Goal: Task Accomplishment & Management: Manage account settings

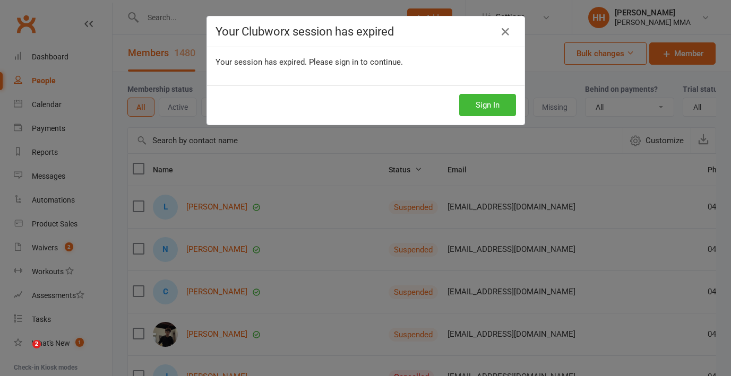
select select "100"
click at [517, 32] on div "Your Clubworx session has expired" at bounding box center [365, 31] width 317 height 31
click at [502, 33] on icon at bounding box center [505, 31] width 13 height 13
click at [480, 112] on button "Sign In" at bounding box center [487, 105] width 57 height 22
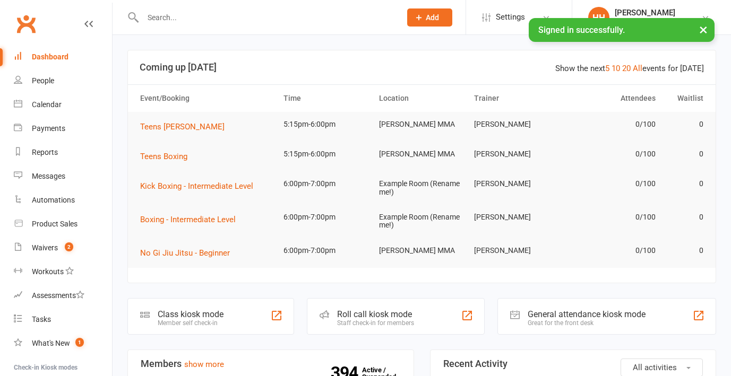
click at [184, 12] on input "text" at bounding box center [267, 17] width 254 height 15
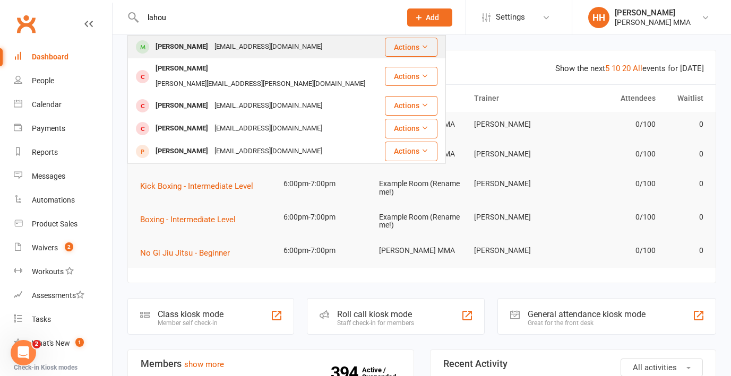
type input "lahou"
click at [210, 38] on div "Matt Lahoud mlahoud15@gmail.com" at bounding box center [255, 47] width 255 height 22
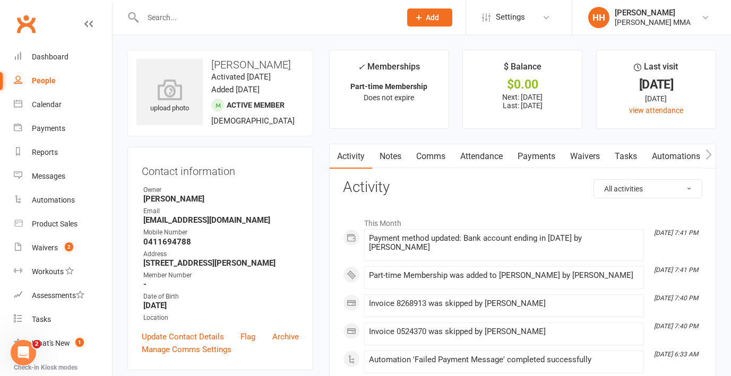
click at [540, 159] on link "Payments" at bounding box center [536, 156] width 53 height 24
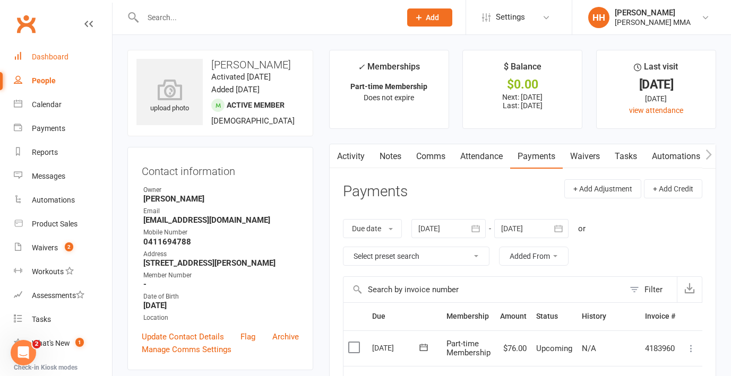
click at [64, 60] on div "Dashboard" at bounding box center [50, 57] width 37 height 8
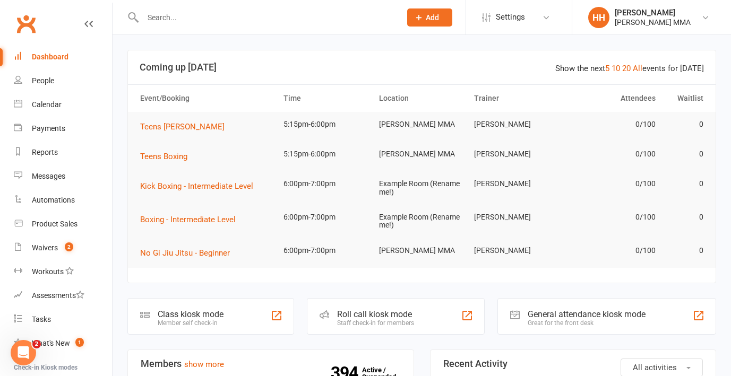
click at [218, 16] on input "text" at bounding box center [267, 17] width 254 height 15
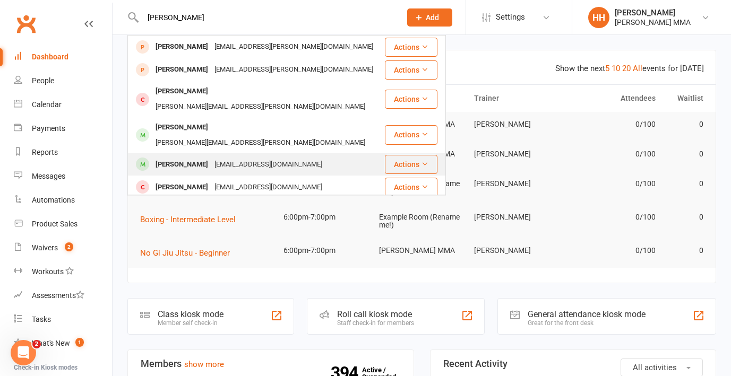
type input "charlie"
click at [237, 157] on div "Tim_watson_1@gmail.com" at bounding box center [268, 164] width 114 height 15
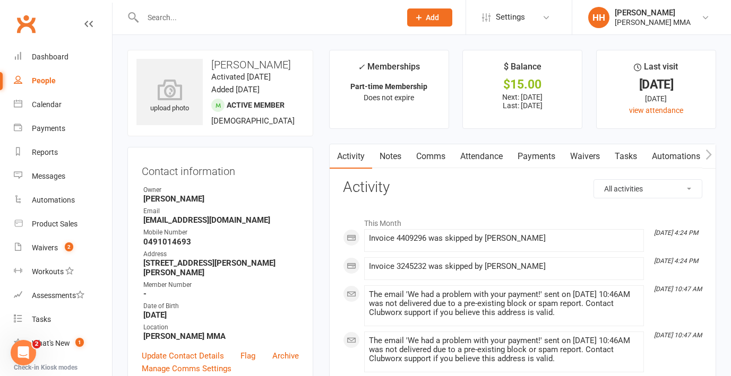
click at [544, 159] on link "Payments" at bounding box center [536, 156] width 53 height 24
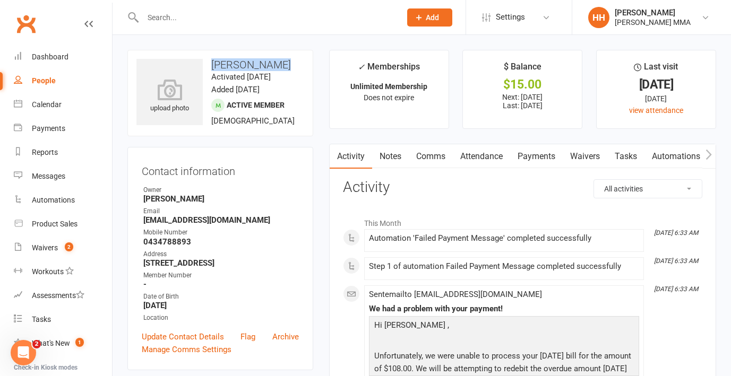
drag, startPoint x: 249, startPoint y: 64, endPoint x: 300, endPoint y: 64, distance: 50.9
click at [300, 64] on h3 "Goran Luketic" at bounding box center [220, 65] width 168 height 12
click at [176, 236] on div "Mobile Number" at bounding box center [220, 233] width 155 height 10
drag, startPoint x: 141, startPoint y: 238, endPoint x: 214, endPoint y: 238, distance: 72.7
click at [214, 238] on div "Contact information Owner Holly Harpur Email goranluketic18@gmail.com Mobile Nu…" at bounding box center [220, 258] width 186 height 223
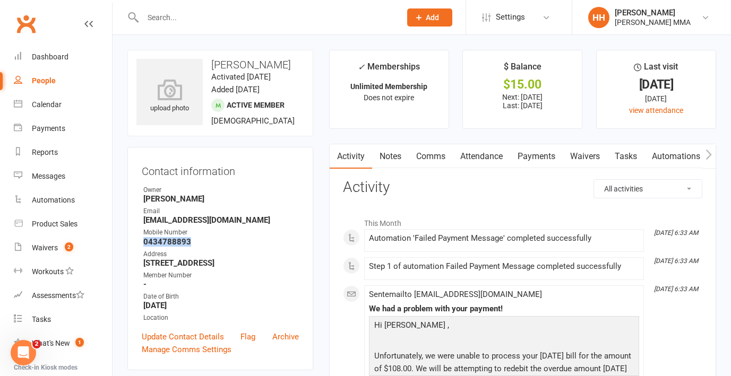
copy strong "0434788893"
click at [539, 160] on link "Payments" at bounding box center [536, 156] width 53 height 24
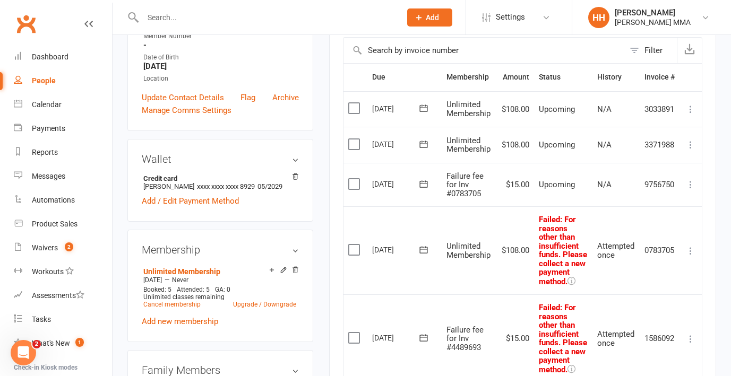
scroll to position [63, 0]
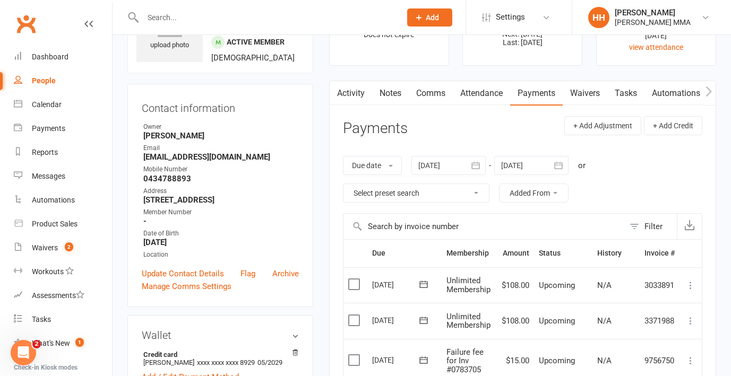
click at [277, 239] on div "Date of Birth" at bounding box center [220, 234] width 155 height 10
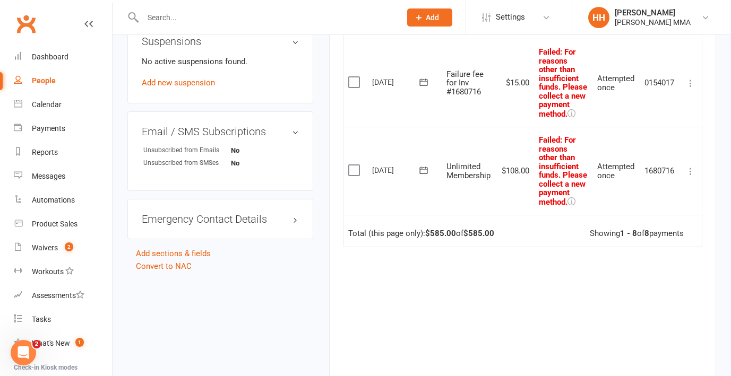
scroll to position [695, 0]
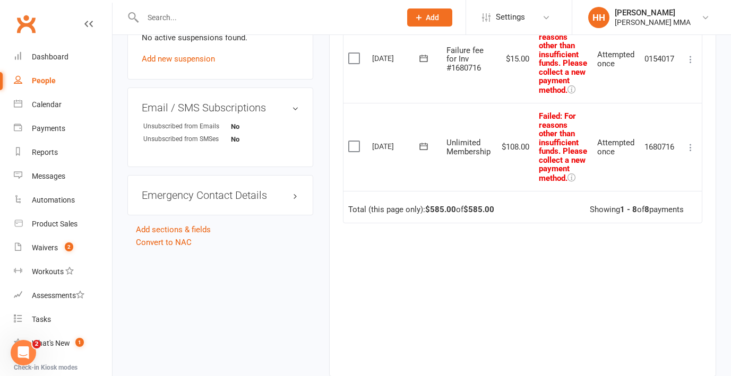
click at [575, 181] on icon at bounding box center [571, 178] width 8 height 8
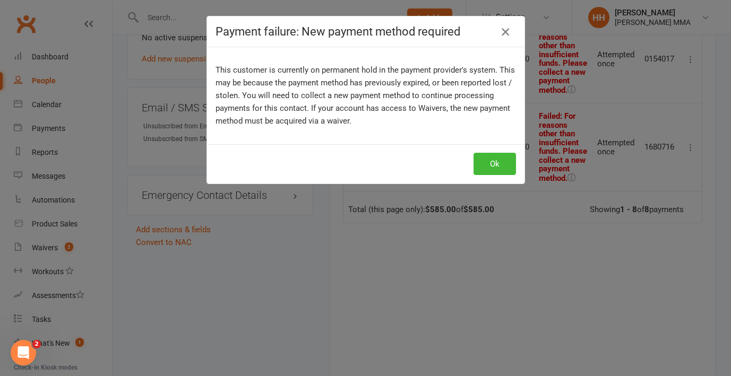
click at [504, 32] on icon "button" at bounding box center [505, 31] width 13 height 13
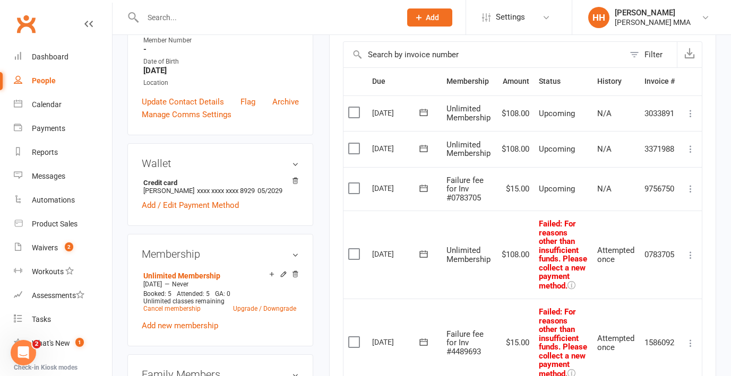
scroll to position [0, 0]
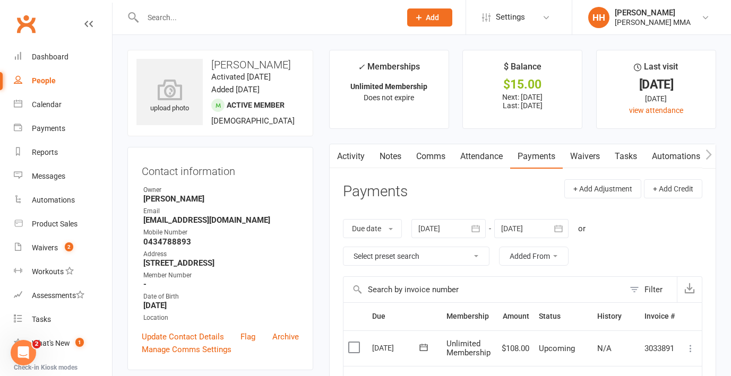
click at [337, 158] on icon "button" at bounding box center [336, 154] width 6 height 10
click at [350, 158] on link "Activity" at bounding box center [351, 156] width 42 height 24
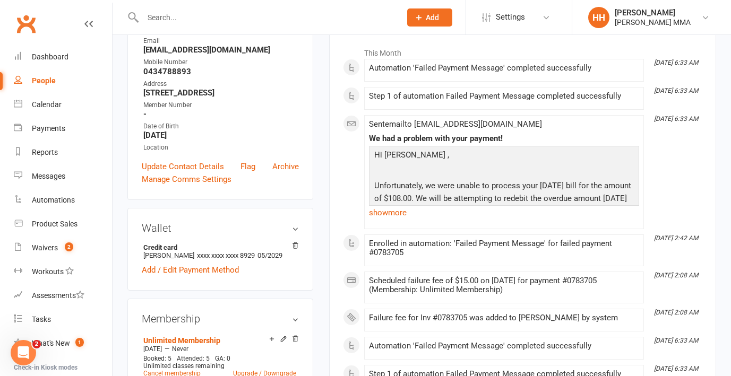
scroll to position [30, 0]
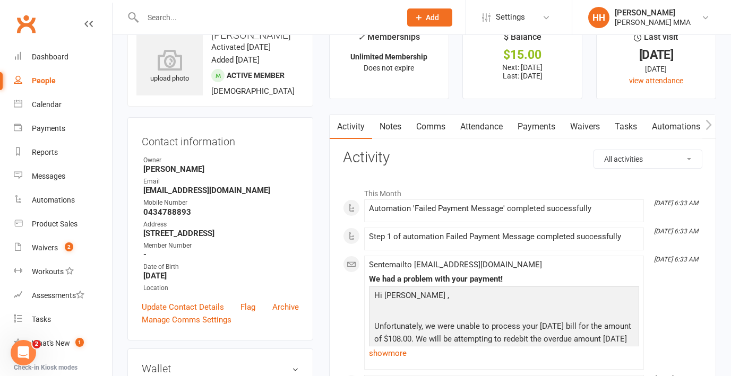
click at [536, 127] on link "Payments" at bounding box center [536, 127] width 53 height 24
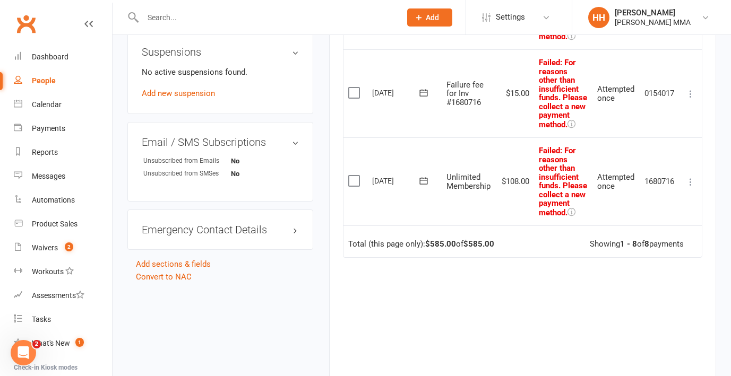
scroll to position [691, 0]
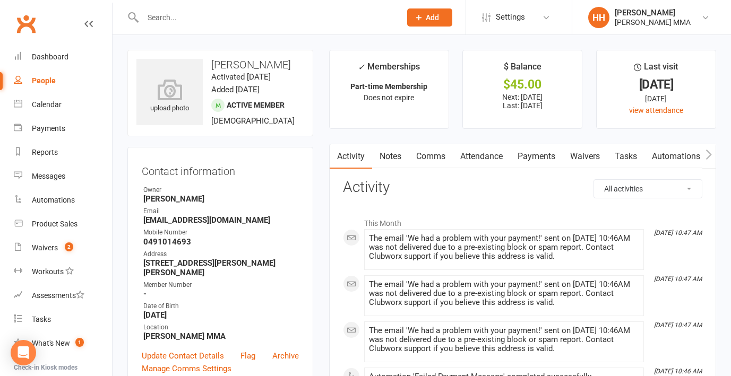
click at [537, 151] on link "Payments" at bounding box center [536, 156] width 53 height 24
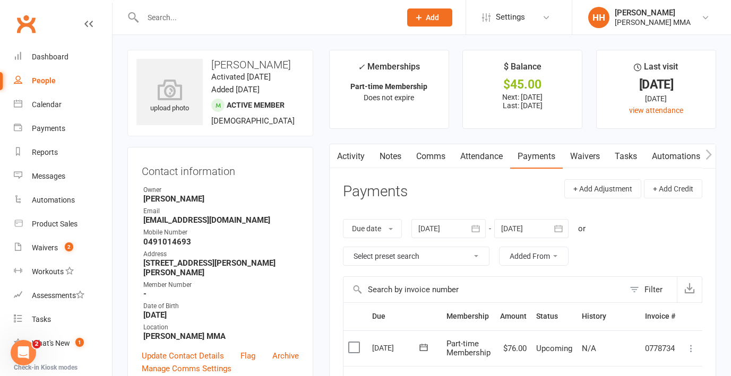
click at [478, 162] on link "Attendance" at bounding box center [481, 156] width 57 height 24
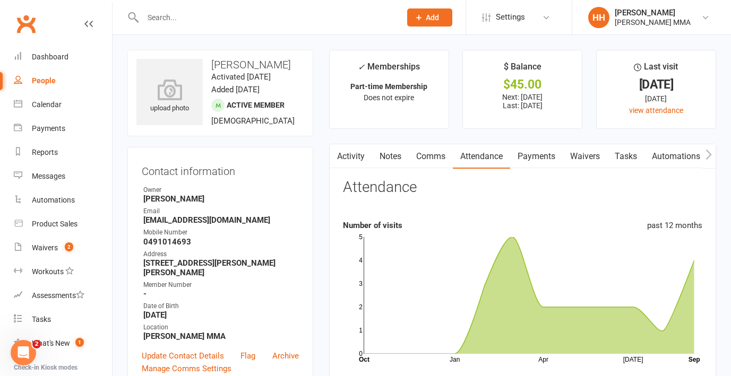
click at [586, 155] on link "Waivers" at bounding box center [584, 156] width 45 height 24
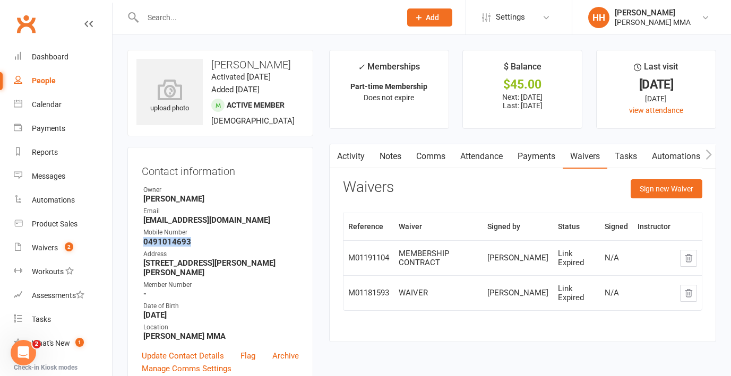
drag, startPoint x: 144, startPoint y: 251, endPoint x: 227, endPoint y: 251, distance: 82.8
click at [227, 247] on strong "0491014693" at bounding box center [220, 242] width 155 height 10
copy strong "0491014693"
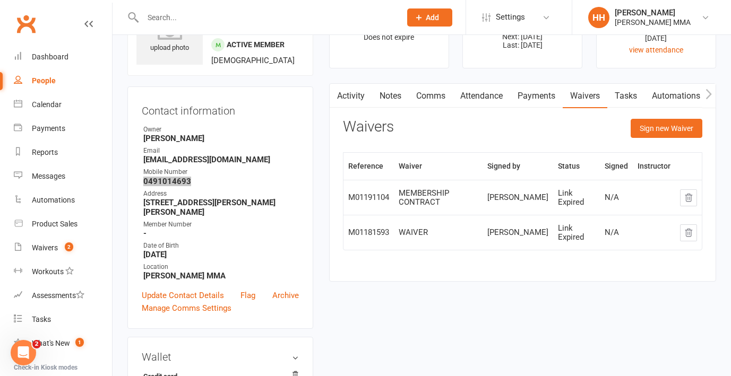
scroll to position [54, 0]
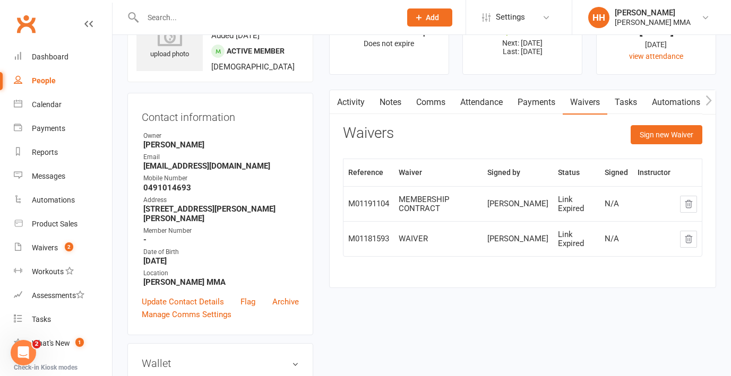
click at [553, 125] on div "Waivers Sign new Waiver" at bounding box center [522, 137] width 359 height 25
click at [546, 114] on link "Payments" at bounding box center [536, 102] width 53 height 24
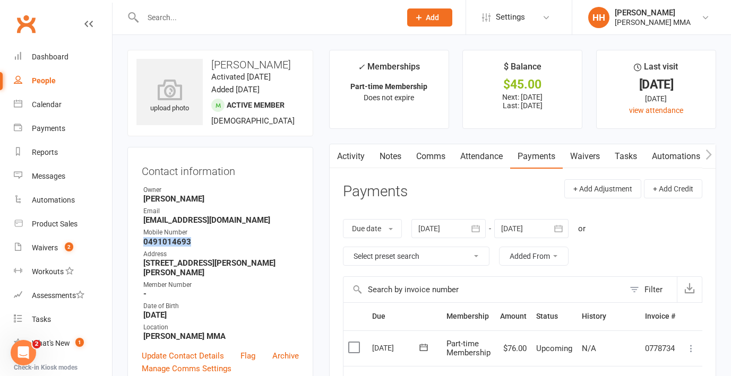
drag, startPoint x: 144, startPoint y: 253, endPoint x: 206, endPoint y: 253, distance: 62.1
click at [206, 247] on strong "0491014693" at bounding box center [220, 242] width 155 height 10
copy strong "0491014693"
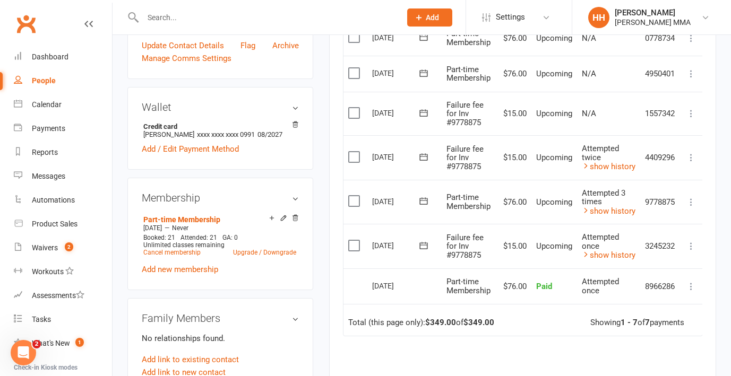
scroll to position [324, 0]
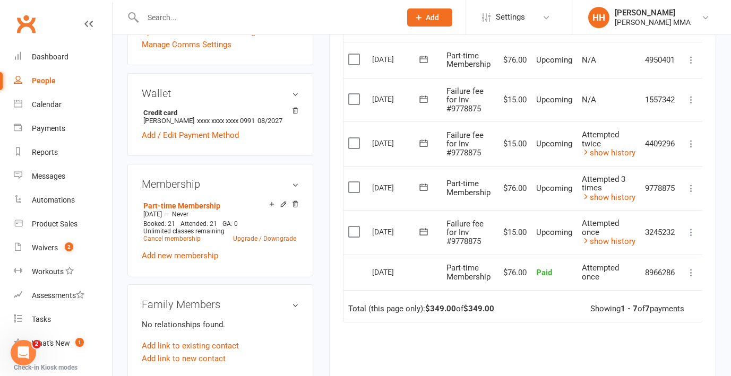
click at [697, 237] on button at bounding box center [691, 232] width 13 height 13
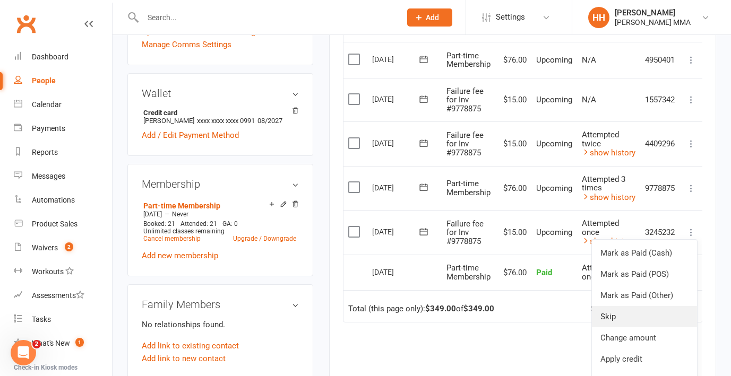
click at [629, 315] on link "Skip" at bounding box center [644, 316] width 105 height 21
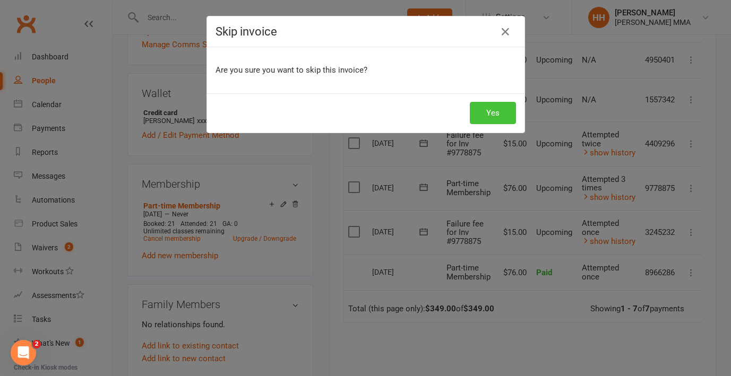
click at [504, 111] on button "Yes" at bounding box center [493, 113] width 46 height 22
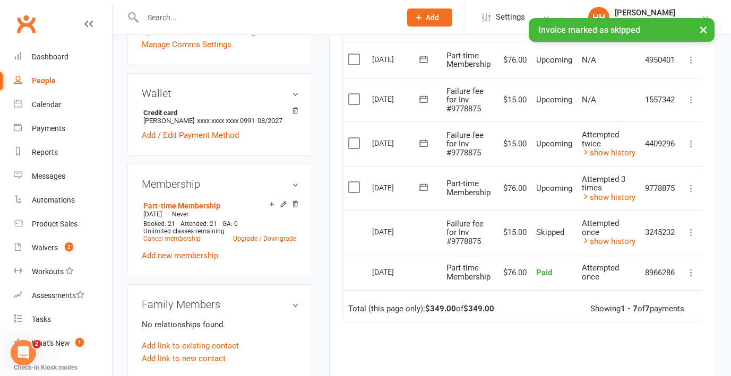
click at [692, 143] on icon at bounding box center [691, 144] width 11 height 11
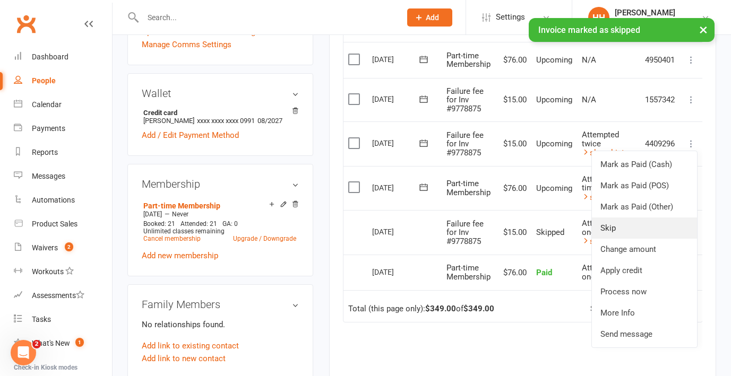
click at [658, 233] on link "Skip" at bounding box center [644, 228] width 105 height 21
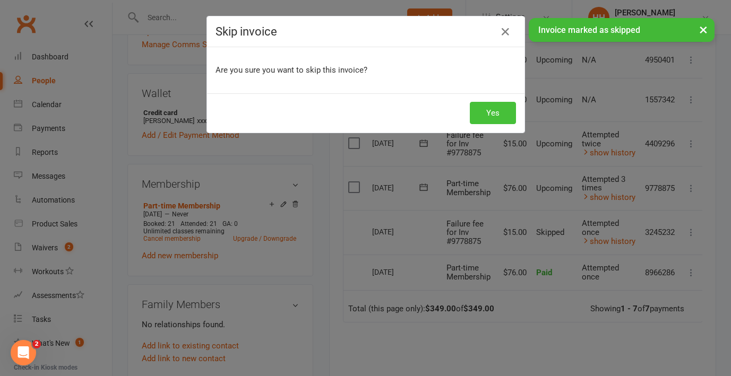
click at [505, 114] on button "Yes" at bounding box center [493, 113] width 46 height 22
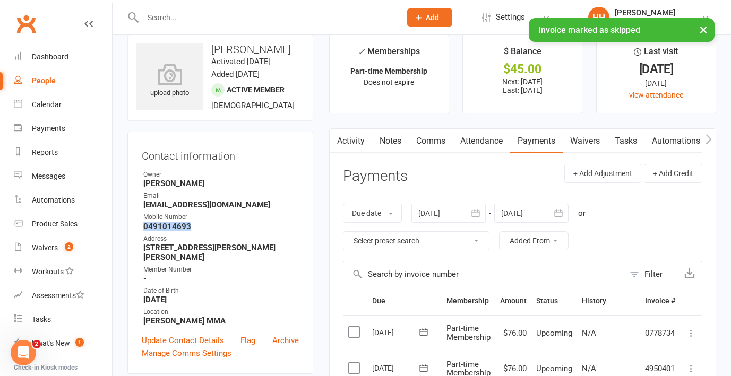
scroll to position [0, 0]
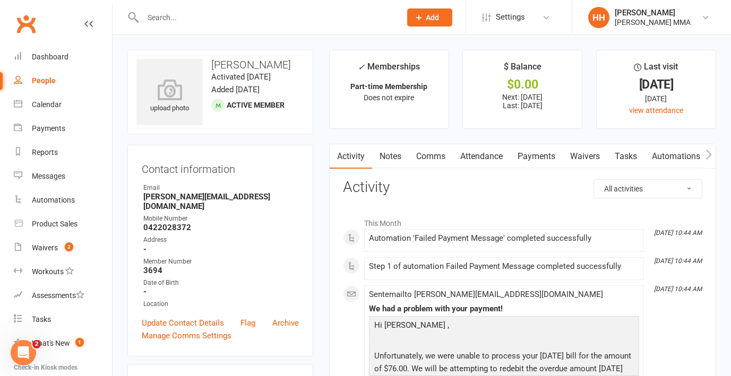
click at [524, 159] on link "Payments" at bounding box center [536, 156] width 53 height 24
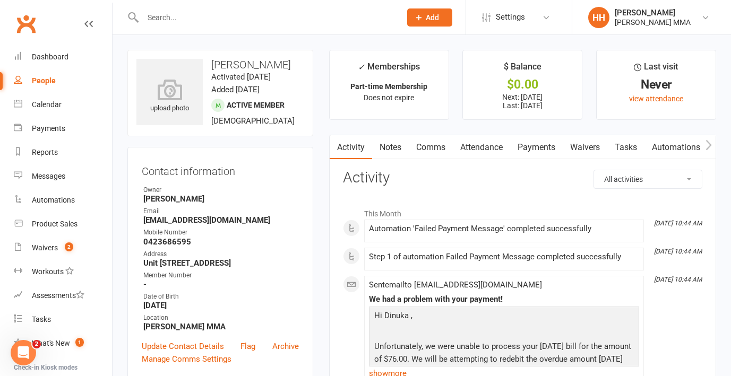
scroll to position [12, 0]
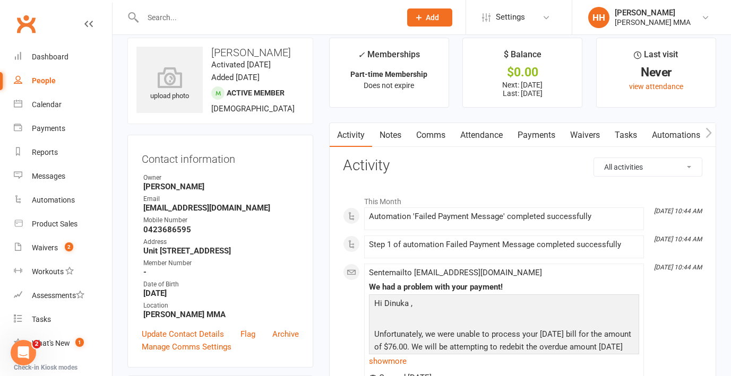
click at [527, 143] on link "Payments" at bounding box center [536, 135] width 53 height 24
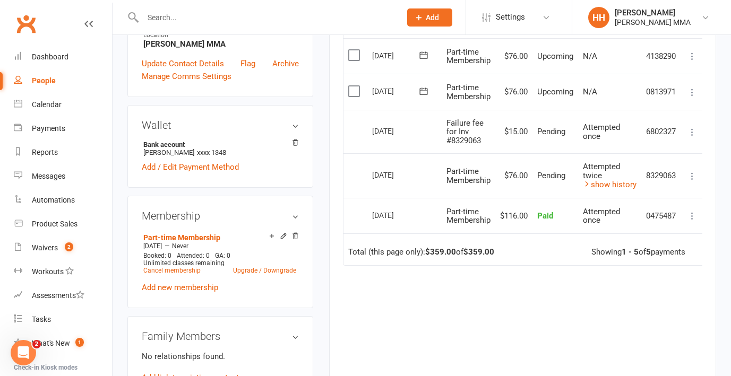
scroll to position [294, 0]
